Goal: Find specific page/section

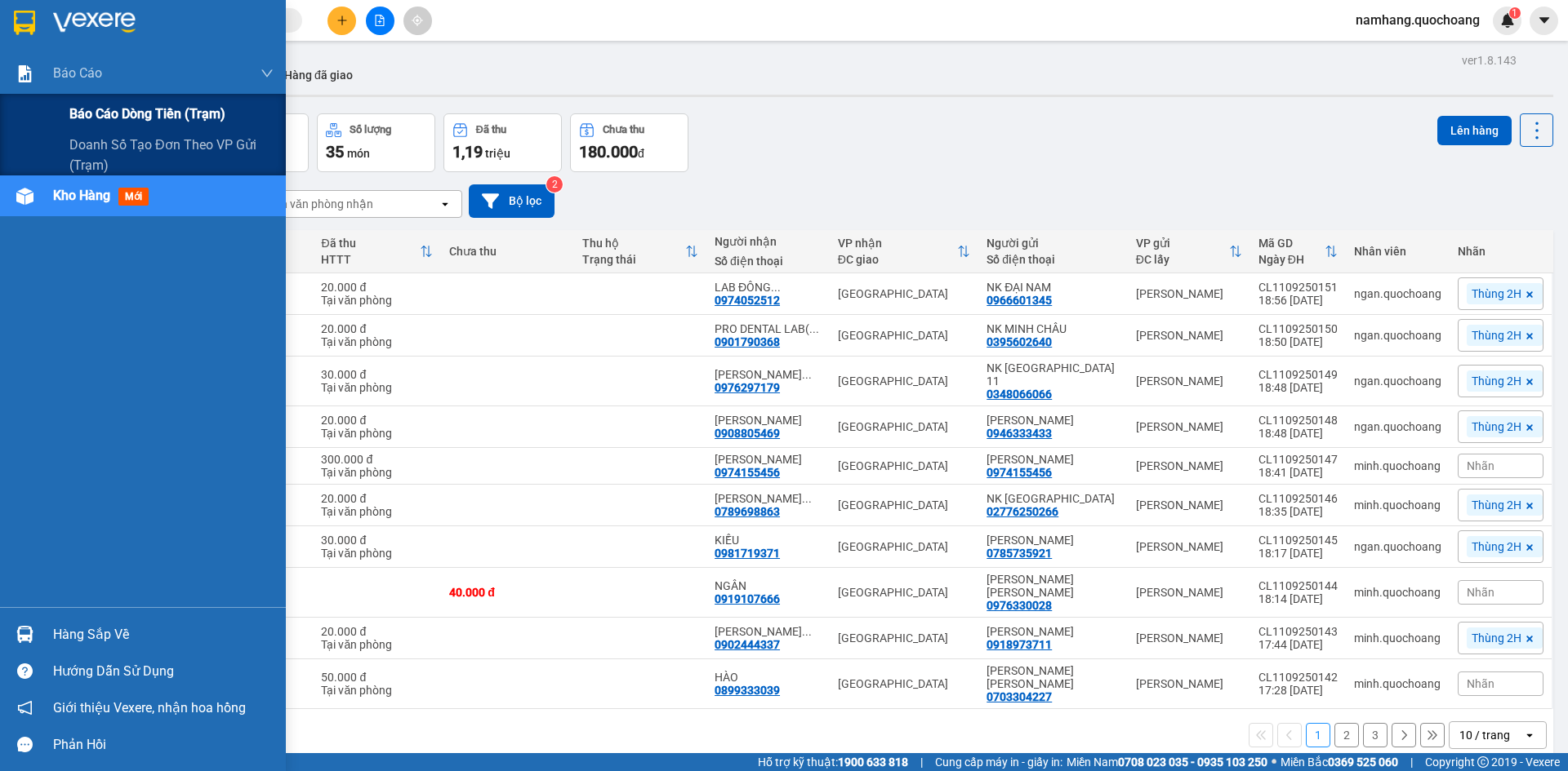
click at [83, 110] on span "Báo cáo dòng tiền (trạm)" at bounding box center [148, 114] width 156 height 20
